Goal: Information Seeking & Learning: Learn about a topic

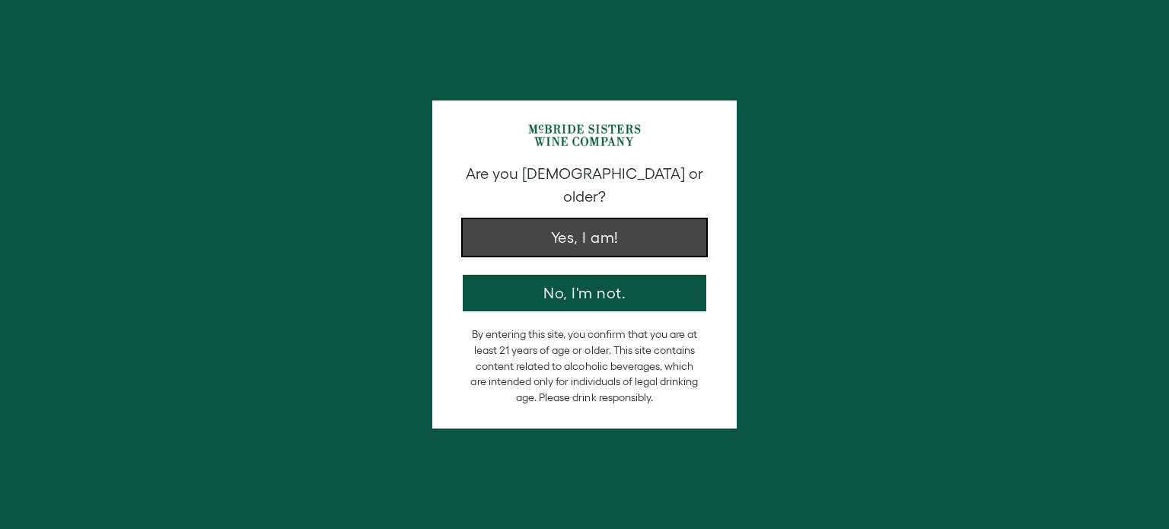
click at [595, 219] on button "Yes, I am!" at bounding box center [585, 237] width 244 height 37
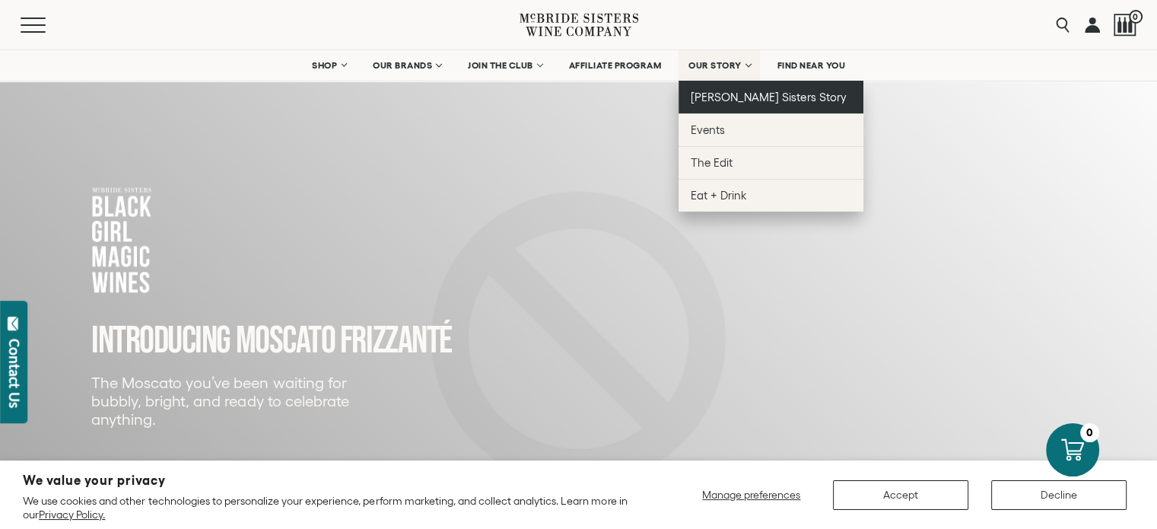
click at [745, 96] on span "[PERSON_NAME] Sisters Story" at bounding box center [769, 97] width 156 height 13
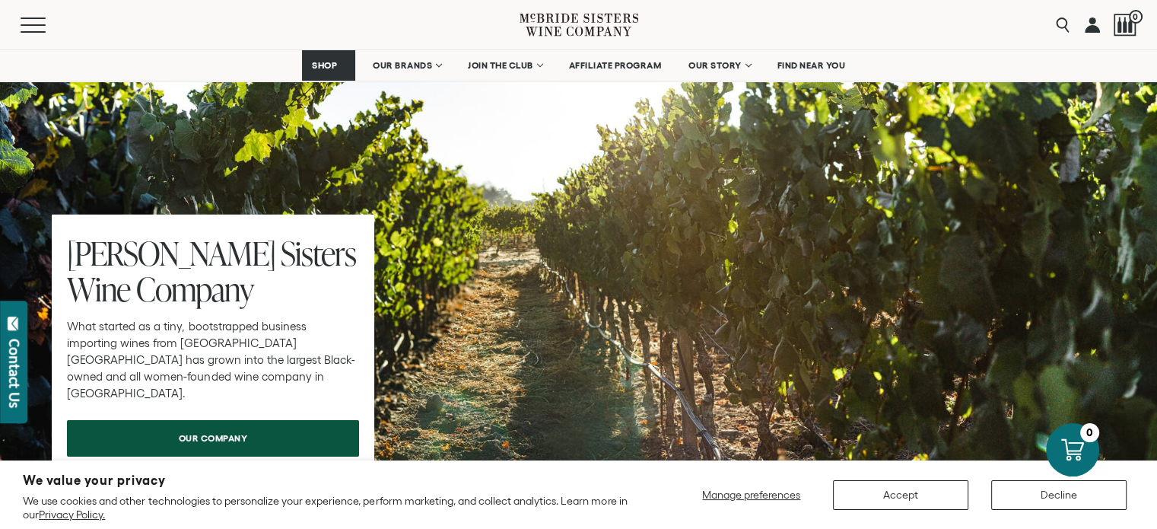
scroll to position [4718, 0]
